Goal: Navigation & Orientation: Find specific page/section

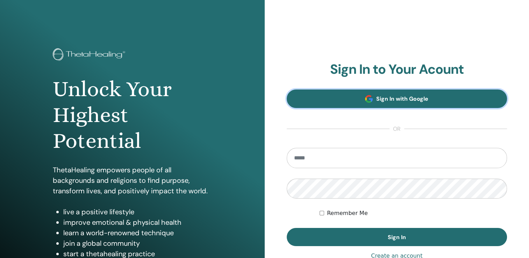
click at [367, 100] on span at bounding box center [369, 99] width 8 height 8
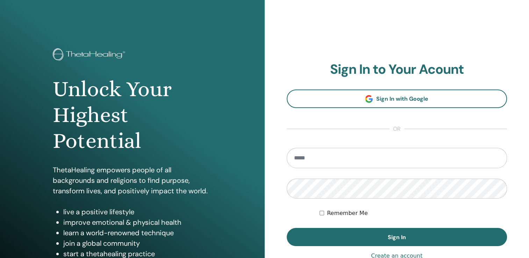
click at [341, 157] on input "email" at bounding box center [397, 158] width 221 height 20
type input "**********"
click at [287, 228] on button "Sign In" at bounding box center [397, 237] width 221 height 18
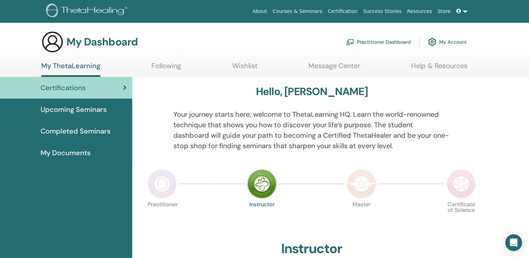
click at [74, 108] on span "Upcoming Seminars" at bounding box center [74, 109] width 66 height 10
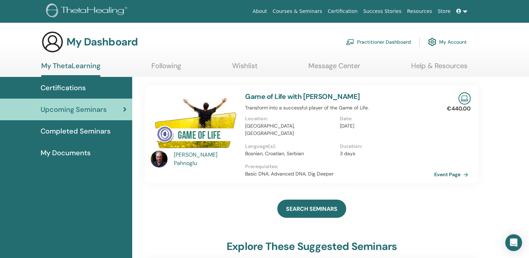
click at [64, 130] on span "Completed Seminars" at bounding box center [76, 131] width 70 height 10
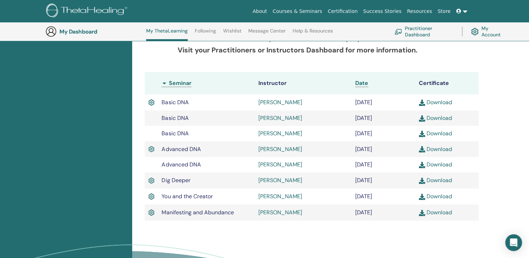
scroll to position [179, 0]
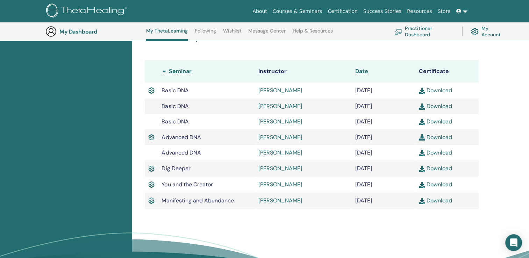
click at [443, 199] on link "Download" at bounding box center [435, 200] width 33 height 7
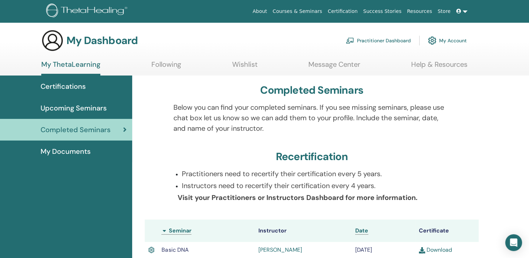
scroll to position [0, 0]
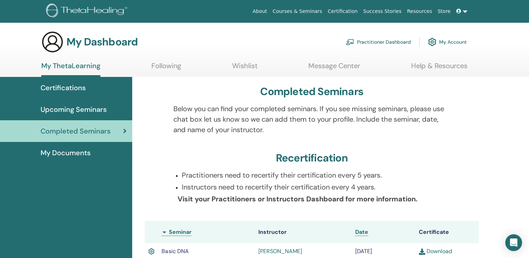
click at [126, 135] on div "Completed Seminars" at bounding box center [66, 131] width 121 height 10
click at [92, 153] on div "My Documents" at bounding box center [66, 153] width 121 height 10
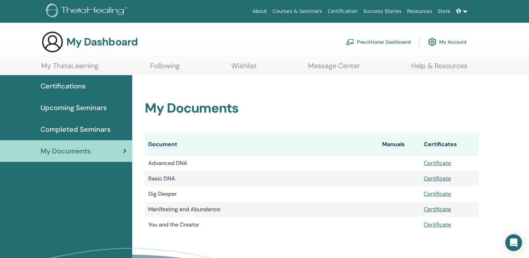
click at [76, 87] on span "Certifications" at bounding box center [63, 86] width 45 height 10
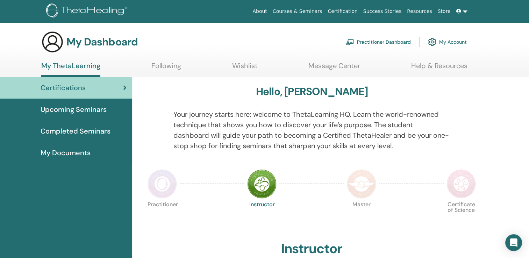
click at [466, 14] on link at bounding box center [462, 11] width 17 height 13
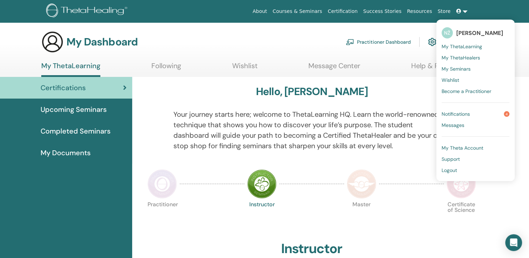
click at [454, 170] on span "Logout" at bounding box center [449, 170] width 15 height 6
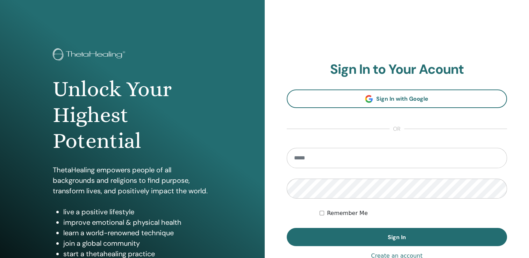
click at [325, 157] on input "email" at bounding box center [397, 158] width 221 height 20
type input "**********"
click at [287, 228] on button "Sign In" at bounding box center [397, 237] width 221 height 18
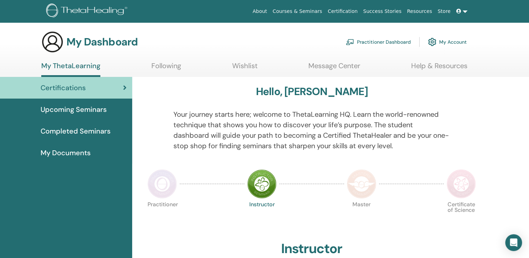
click at [465, 15] on link at bounding box center [462, 11] width 17 height 13
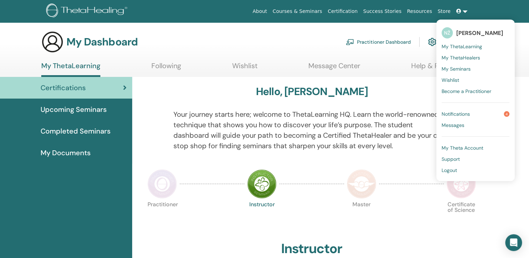
click at [478, 111] on link "Notifications 4" at bounding box center [476, 113] width 68 height 11
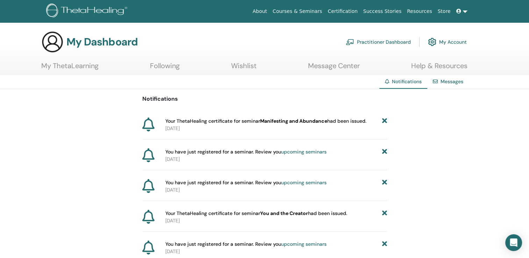
click at [64, 69] on link "My ThetaLearning" at bounding box center [69, 69] width 57 height 14
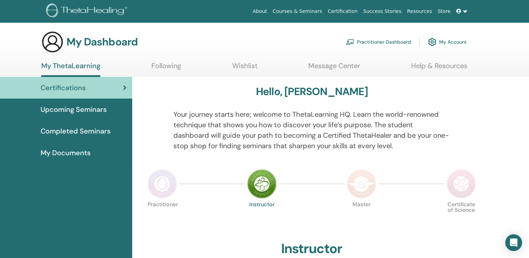
click at [246, 64] on link "Wishlist" at bounding box center [245, 69] width 26 height 14
click at [165, 66] on link "Following" at bounding box center [166, 69] width 30 height 14
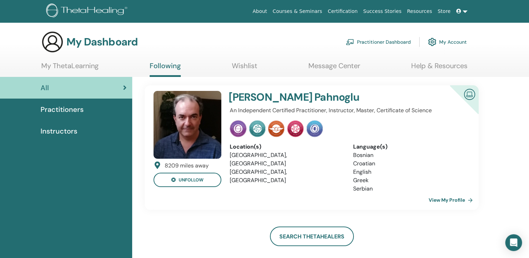
click at [449, 202] on link "View My Profile" at bounding box center [452, 200] width 47 height 14
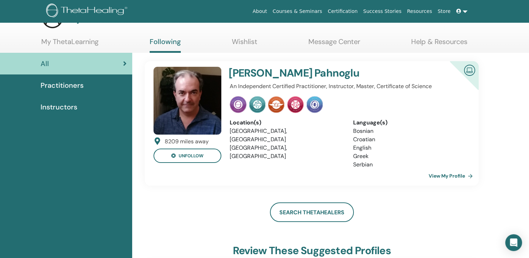
scroll to position [22, 0]
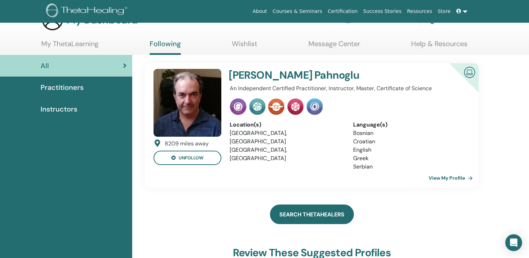
click at [313, 213] on link "Search ThetaHealers" at bounding box center [312, 215] width 84 height 20
